Goal: Information Seeking & Learning: Learn about a topic

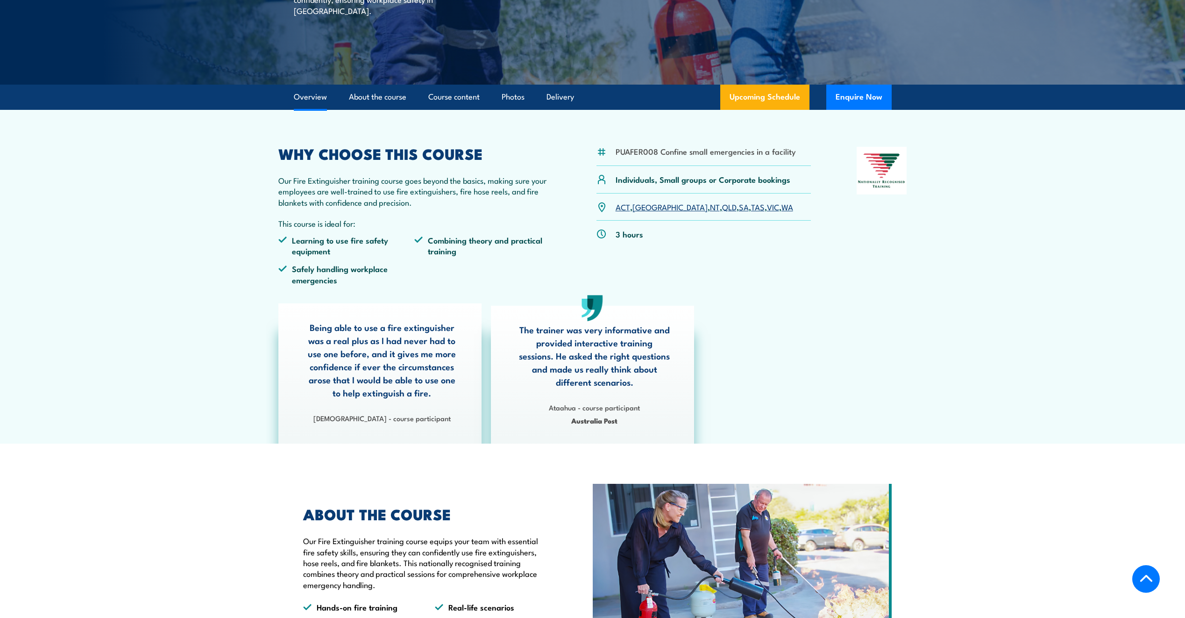
scroll to position [234, 0]
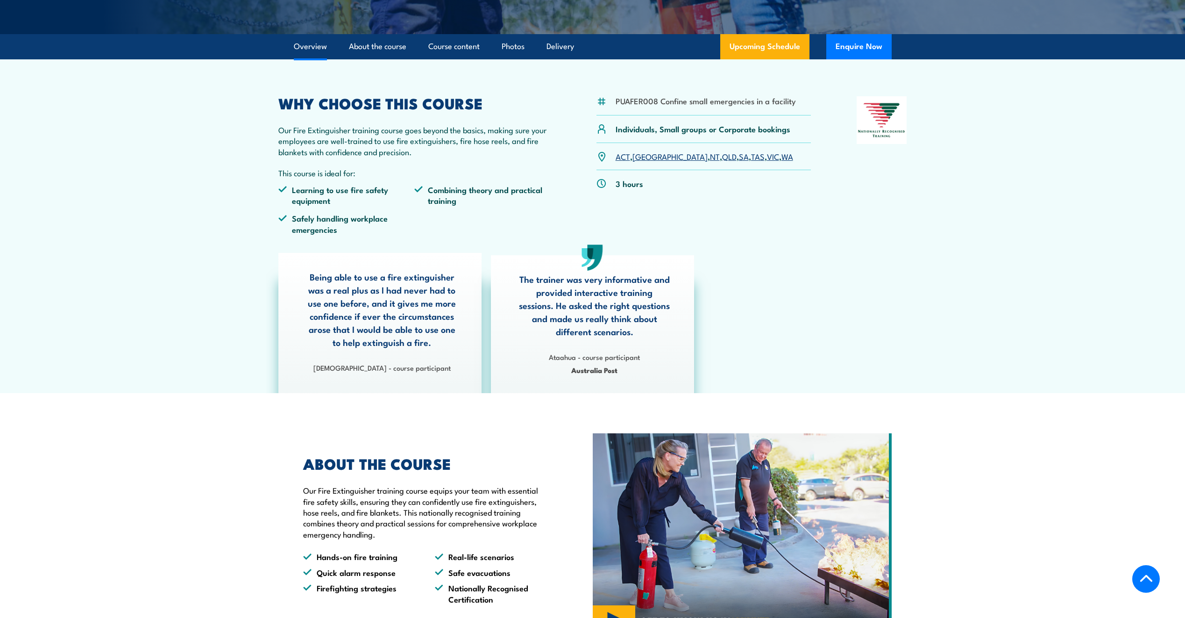
click at [722, 158] on link "QLD" at bounding box center [729, 155] width 14 height 11
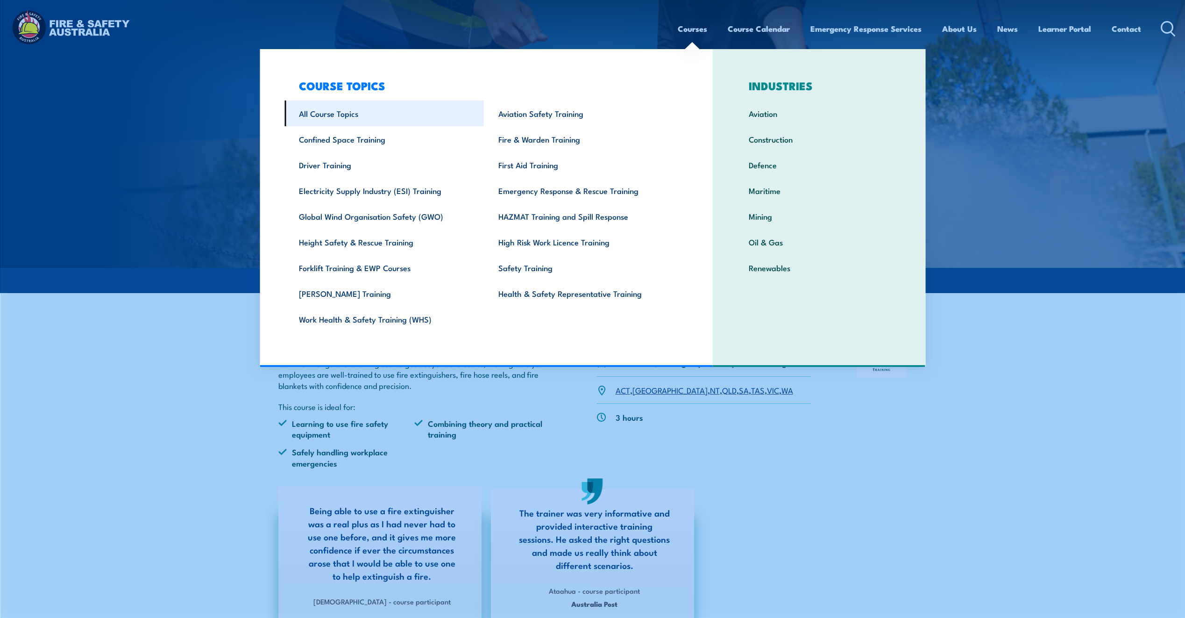
click at [336, 123] on link "All Course Topics" at bounding box center [383, 113] width 199 height 26
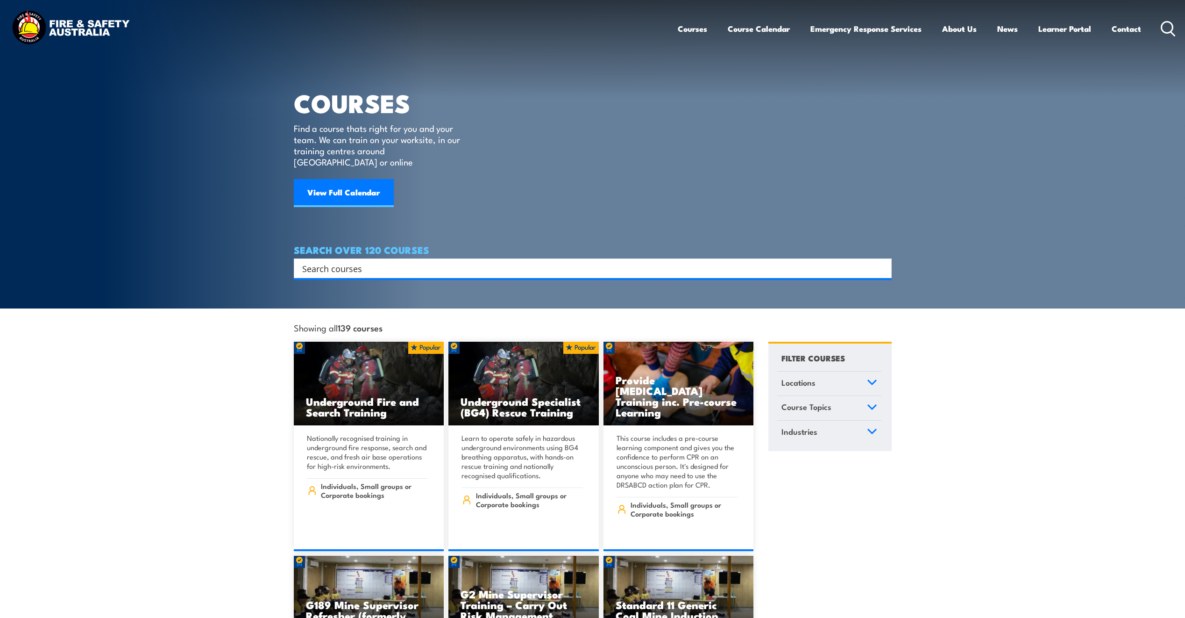
click at [490, 261] on input "Search input" at bounding box center [586, 268] width 569 height 14
type input "manual"
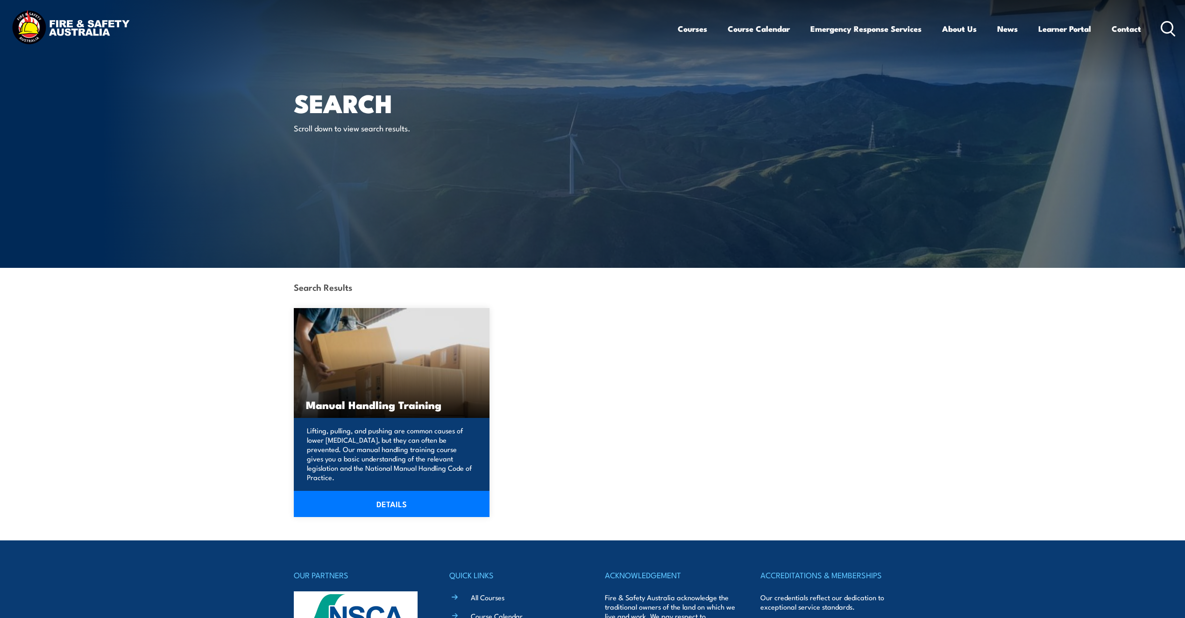
click at [434, 418] on div "Lifting, pulling, and pushing are common causes of lower [MEDICAL_DATA], but th…" at bounding box center [392, 467] width 196 height 99
click at [431, 407] on h3 "Manual Handling Training" at bounding box center [392, 404] width 172 height 11
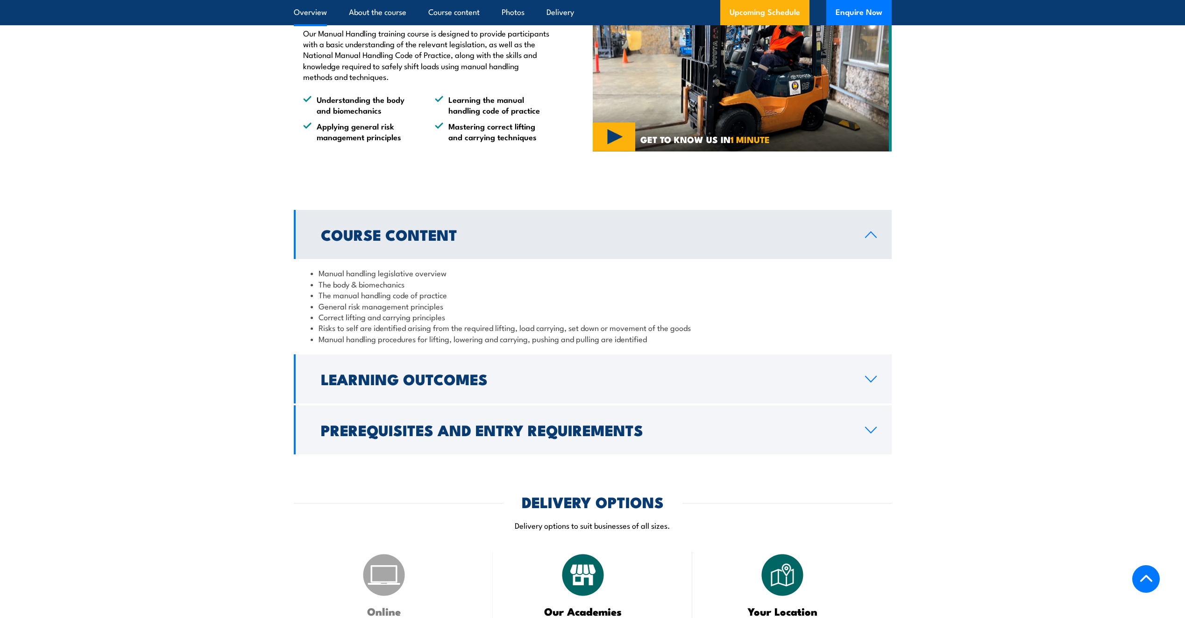
scroll to position [607, 0]
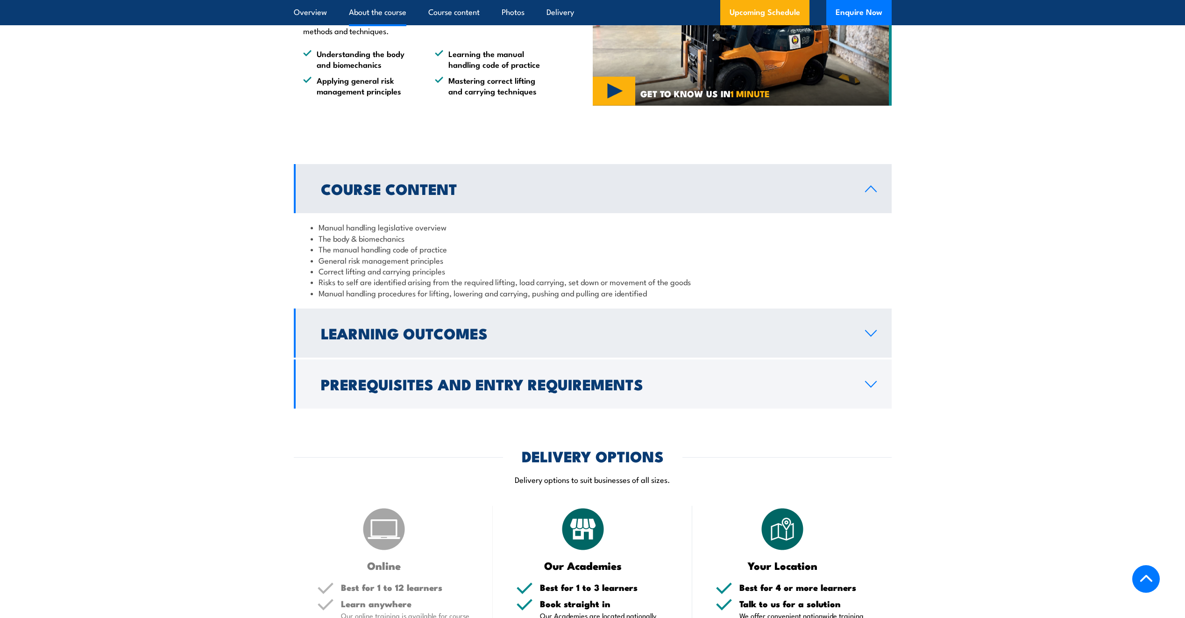
click at [425, 339] on h2 "Learning Outcomes" at bounding box center [585, 332] width 529 height 13
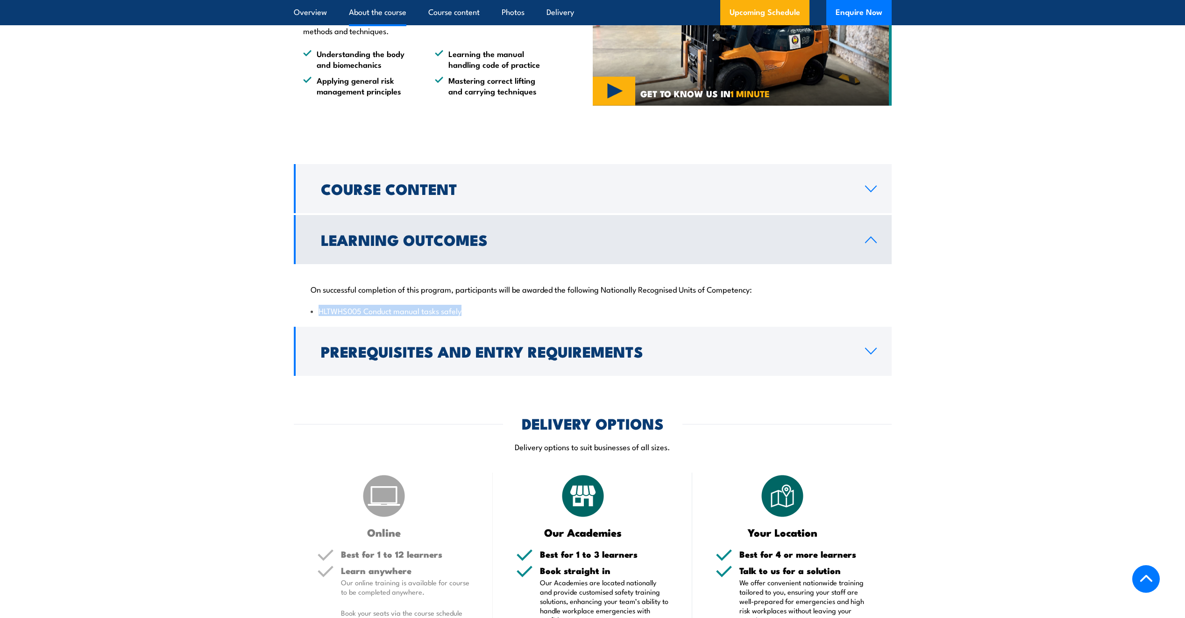
drag, startPoint x: 483, startPoint y: 320, endPoint x: 280, endPoint y: 315, distance: 202.8
click at [280, 315] on section "Course Content Manual handling legislative overview The body & biomechanics The…" at bounding box center [592, 269] width 1185 height 211
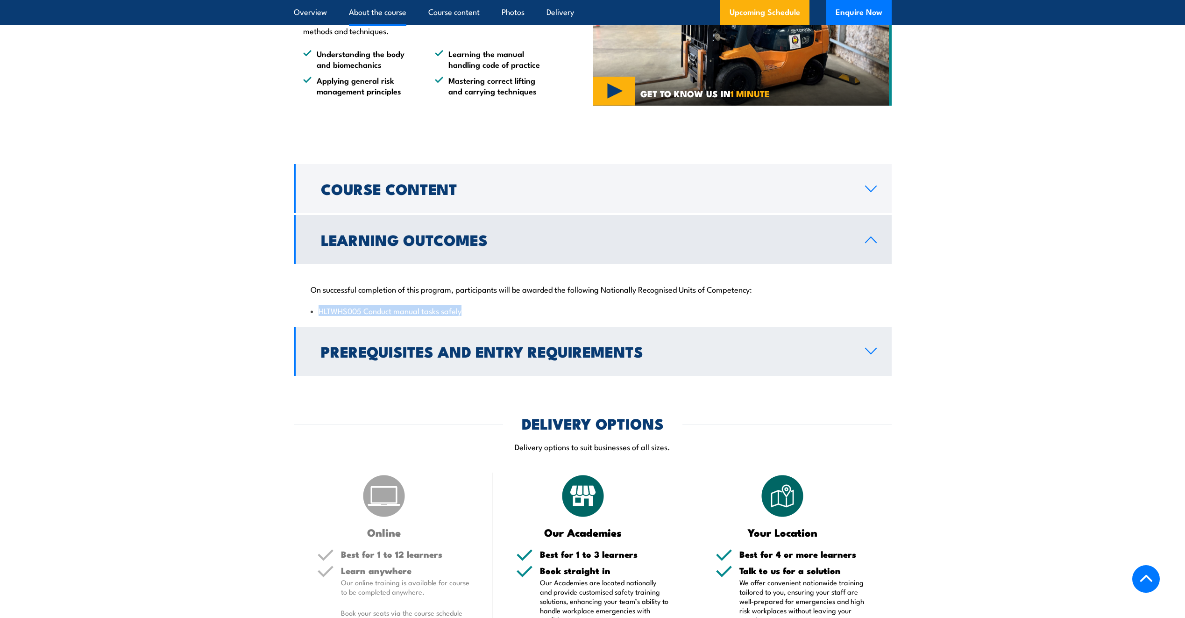
click at [442, 357] on h2 "Prerequisites and Entry Requirements" at bounding box center [585, 350] width 529 height 13
